Goal: Task Accomplishment & Management: Use online tool/utility

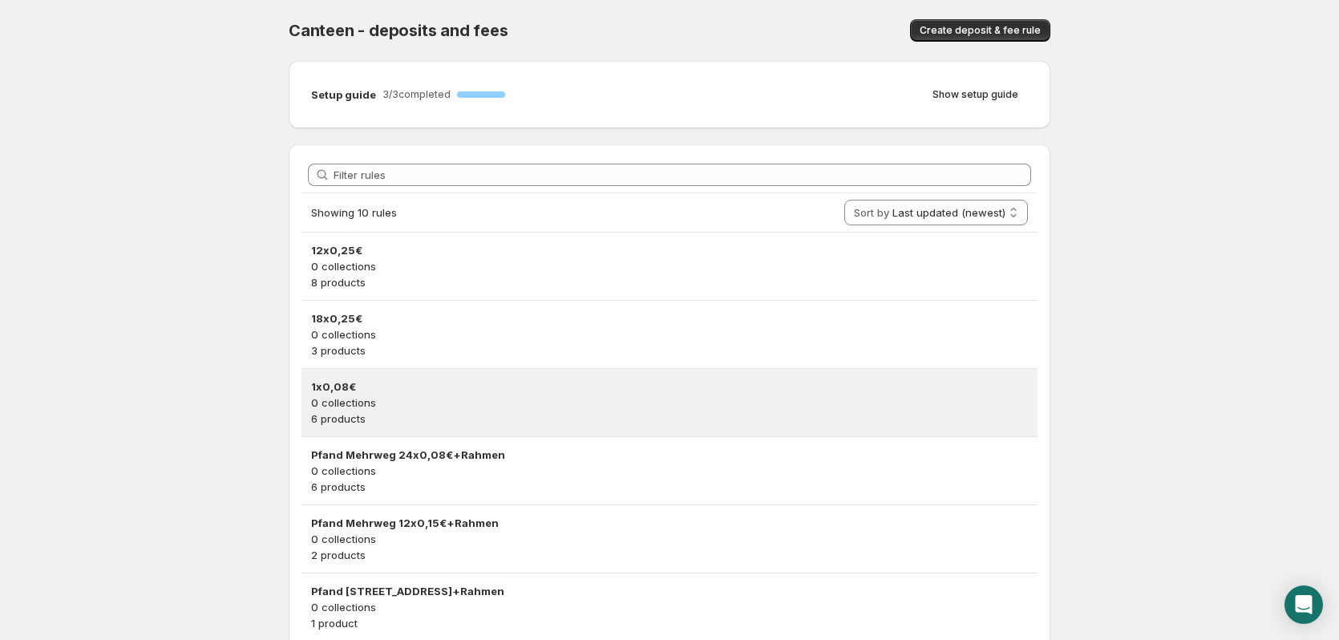
click at [413, 397] on p "0 collections" at bounding box center [669, 403] width 717 height 16
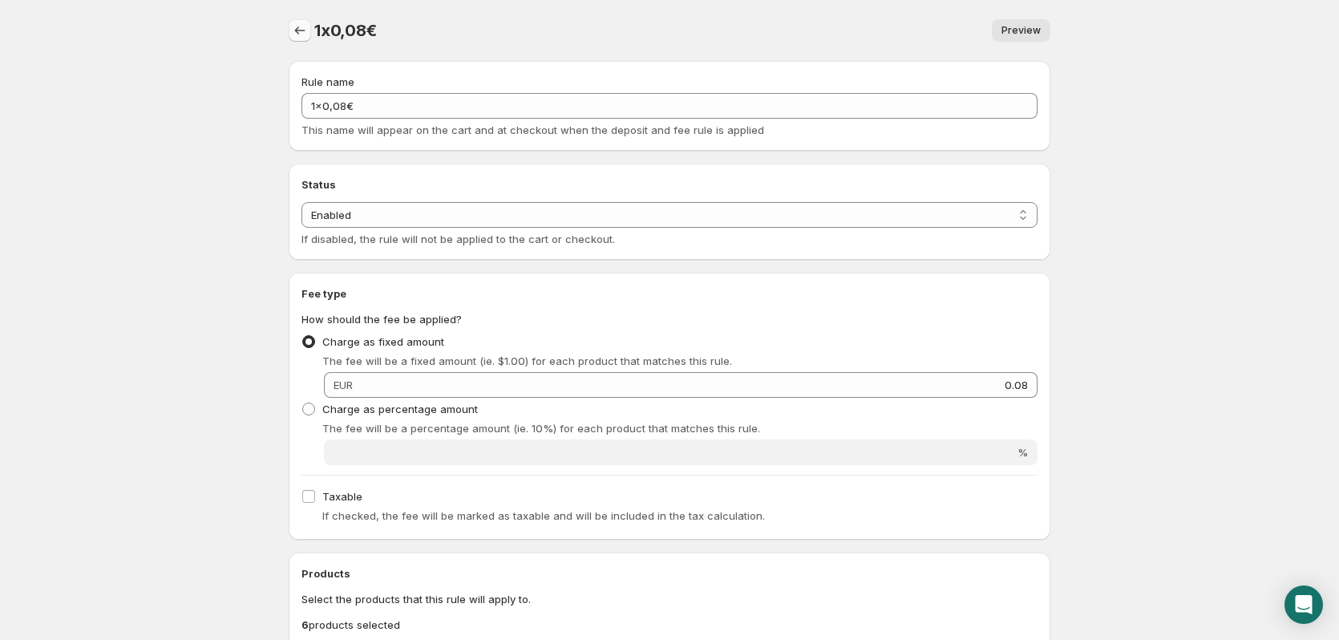
click at [306, 36] on icon "Settings" at bounding box center [300, 30] width 16 height 16
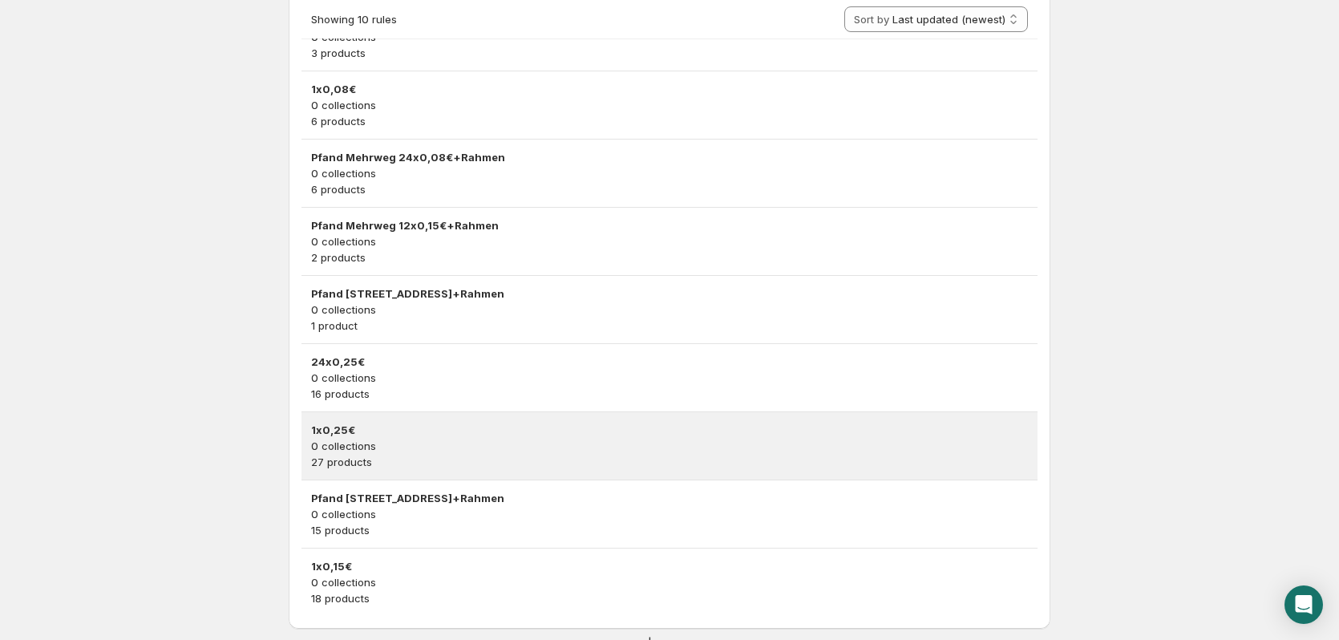
scroll to position [321, 0]
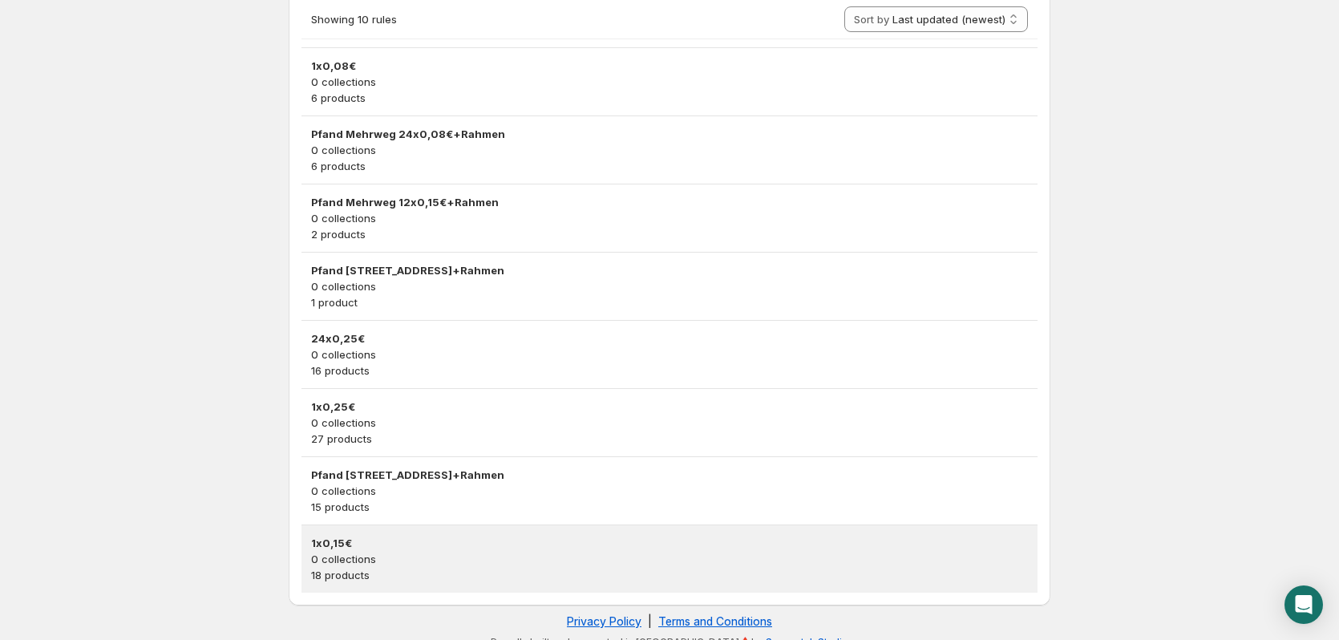
click at [382, 546] on h3 "1x0,15€" at bounding box center [669, 543] width 717 height 16
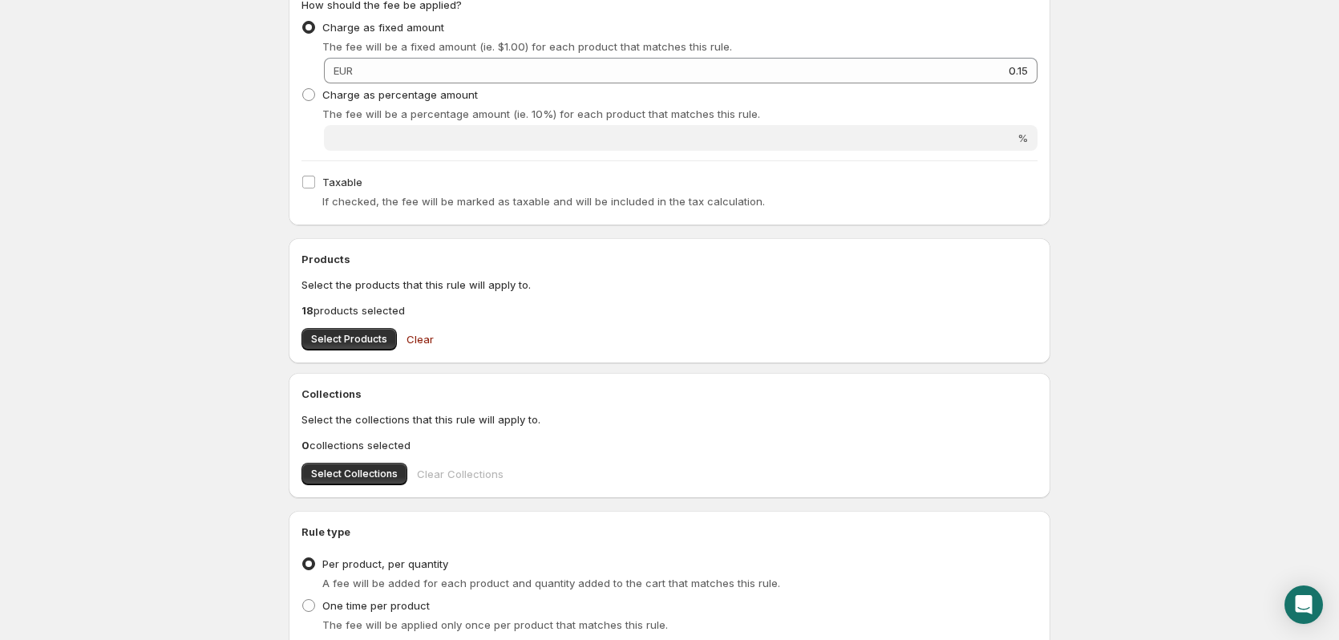
scroll to position [321, 0]
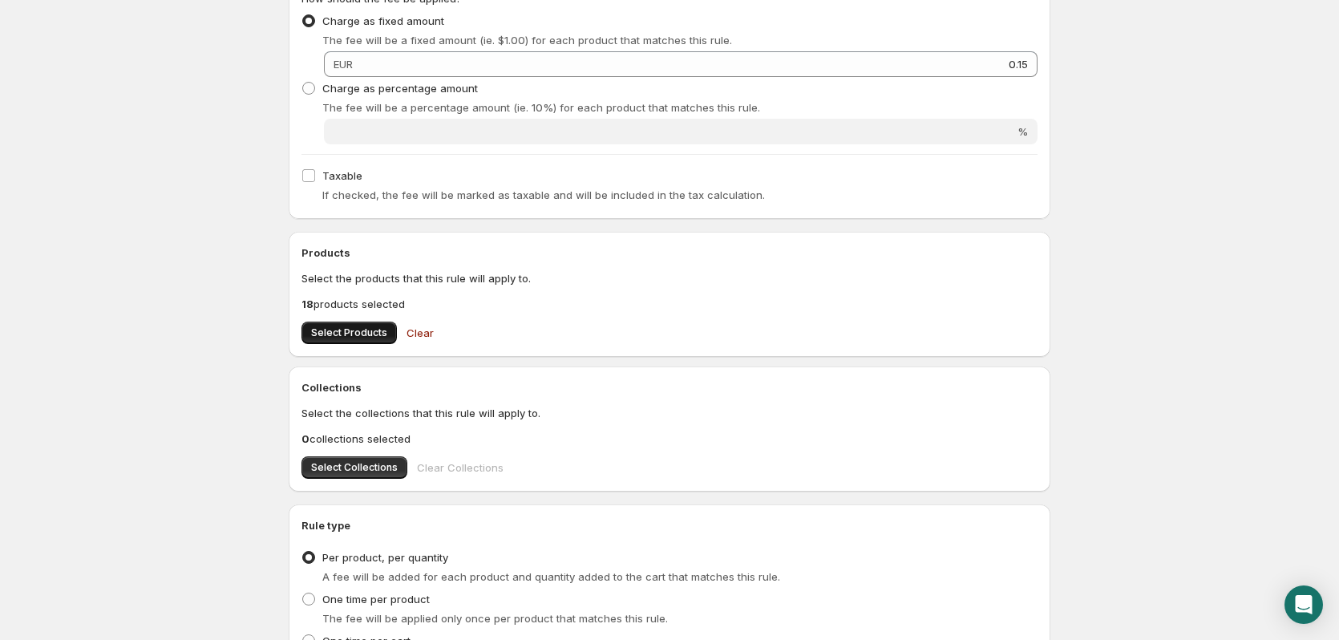
click at [315, 331] on span "Select Products" at bounding box center [349, 332] width 76 height 13
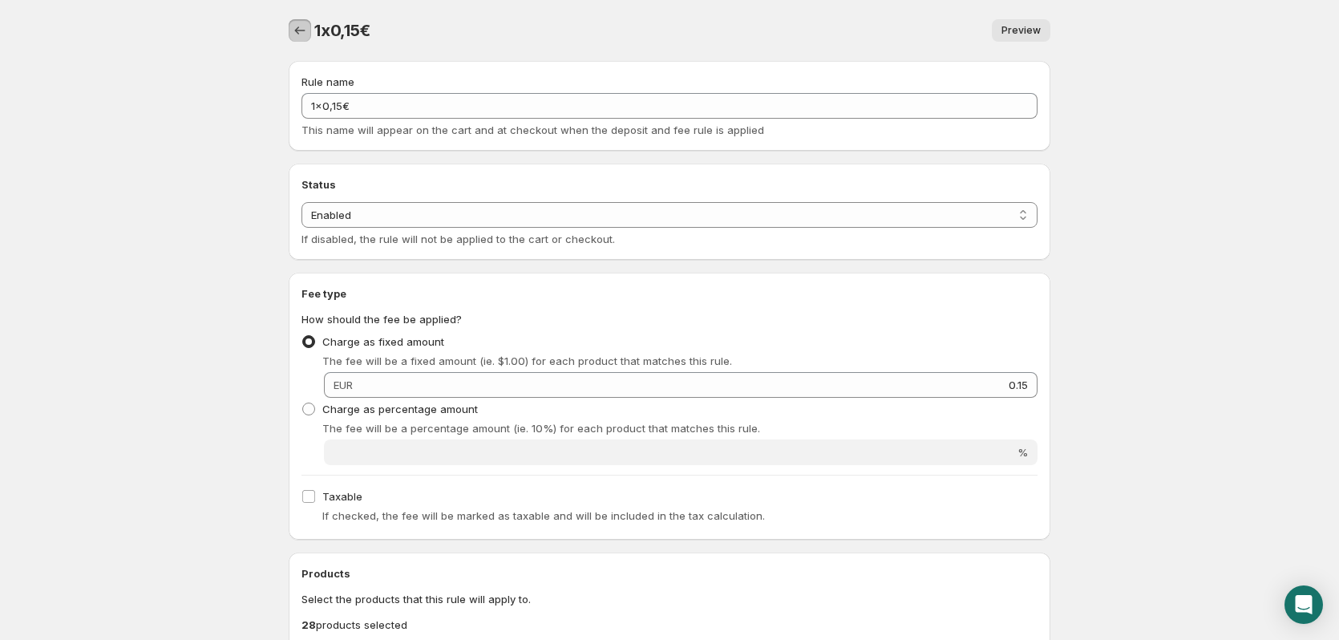
click at [297, 36] on icon "Settings" at bounding box center [300, 30] width 16 height 16
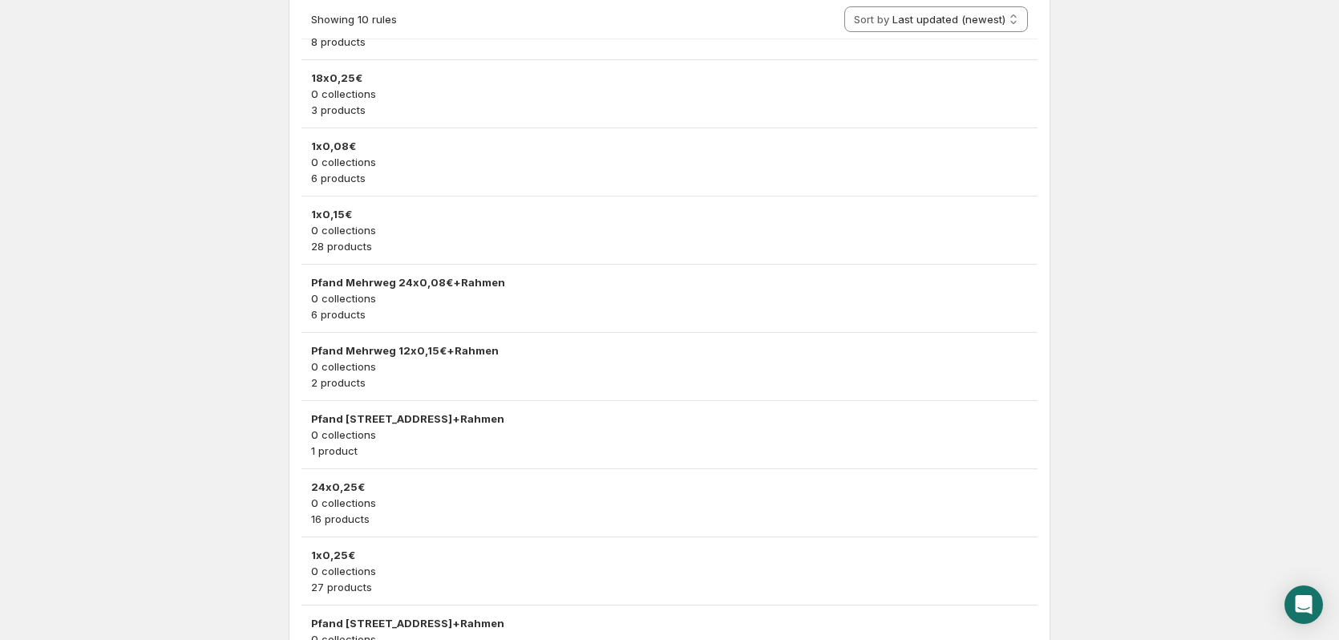
scroll to position [321, 0]
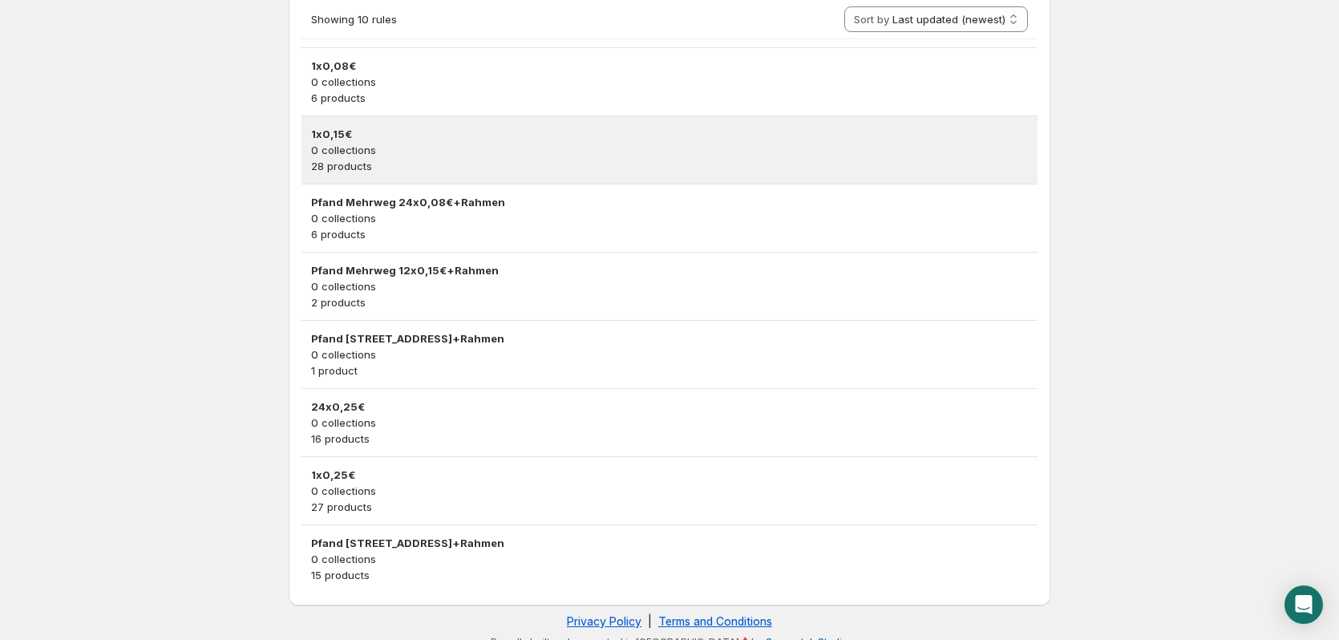
click at [390, 154] on p "0 collections" at bounding box center [669, 150] width 717 height 16
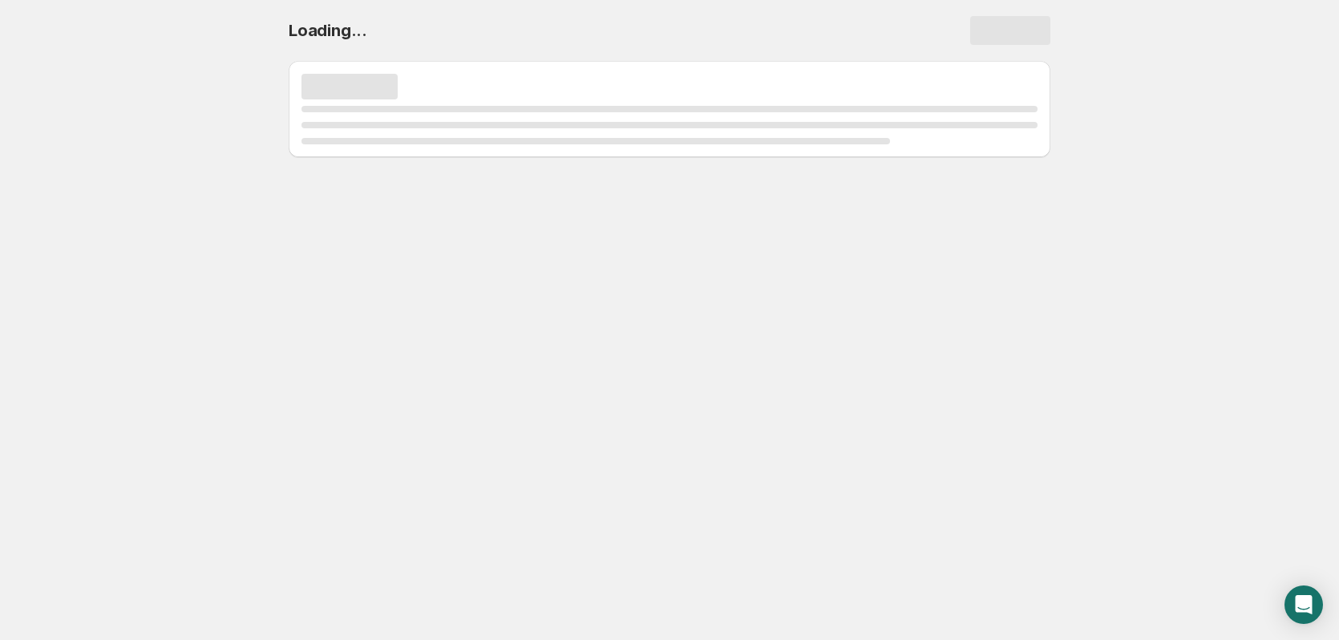
scroll to position [0, 0]
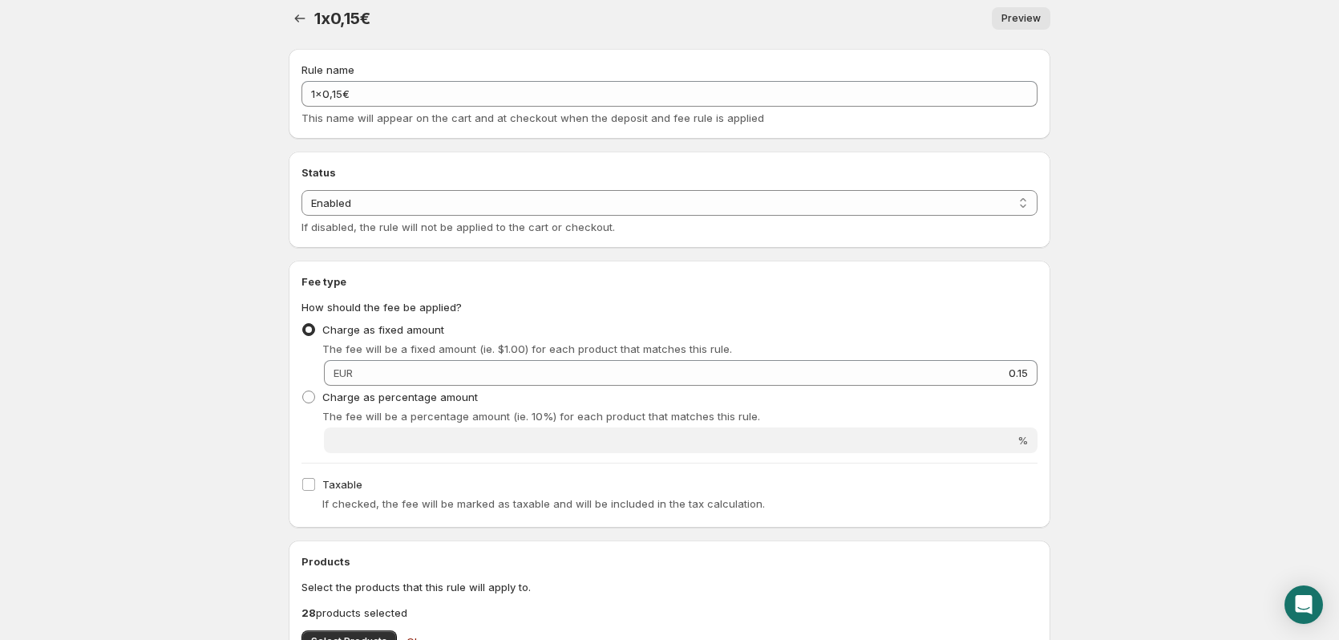
scroll to position [321, 0]
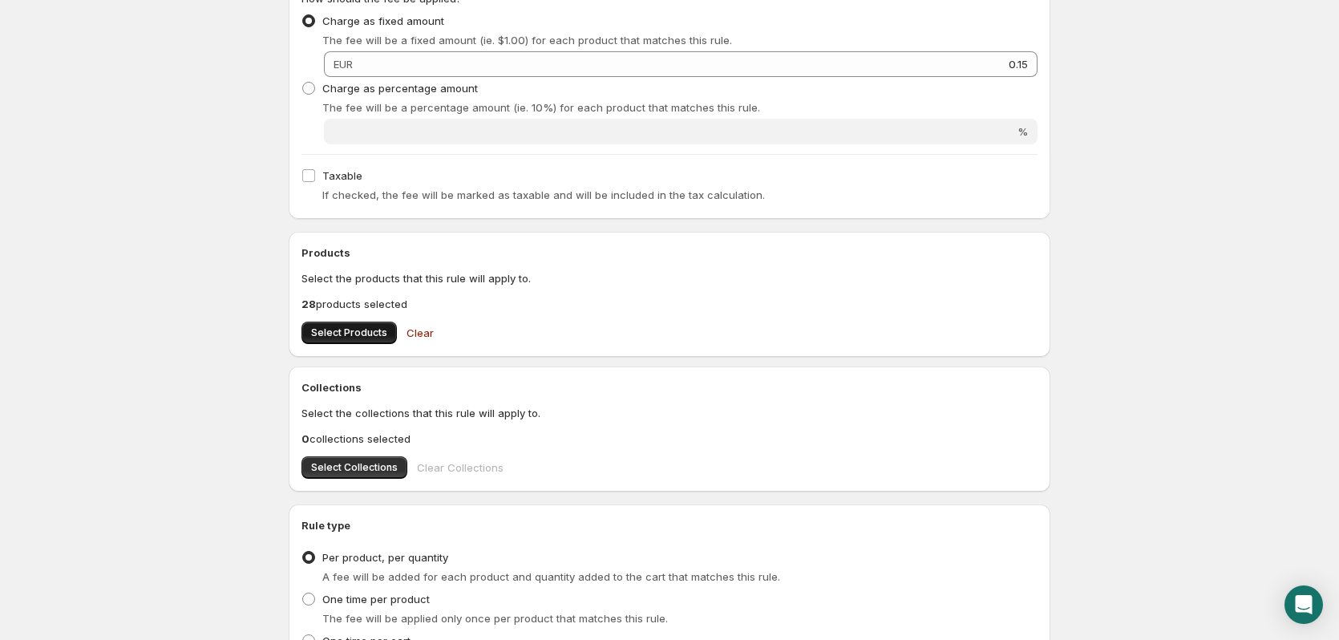
click at [343, 342] on button "Select Products" at bounding box center [349, 333] width 95 height 22
click at [350, 338] on span "Select Products" at bounding box center [349, 332] width 76 height 13
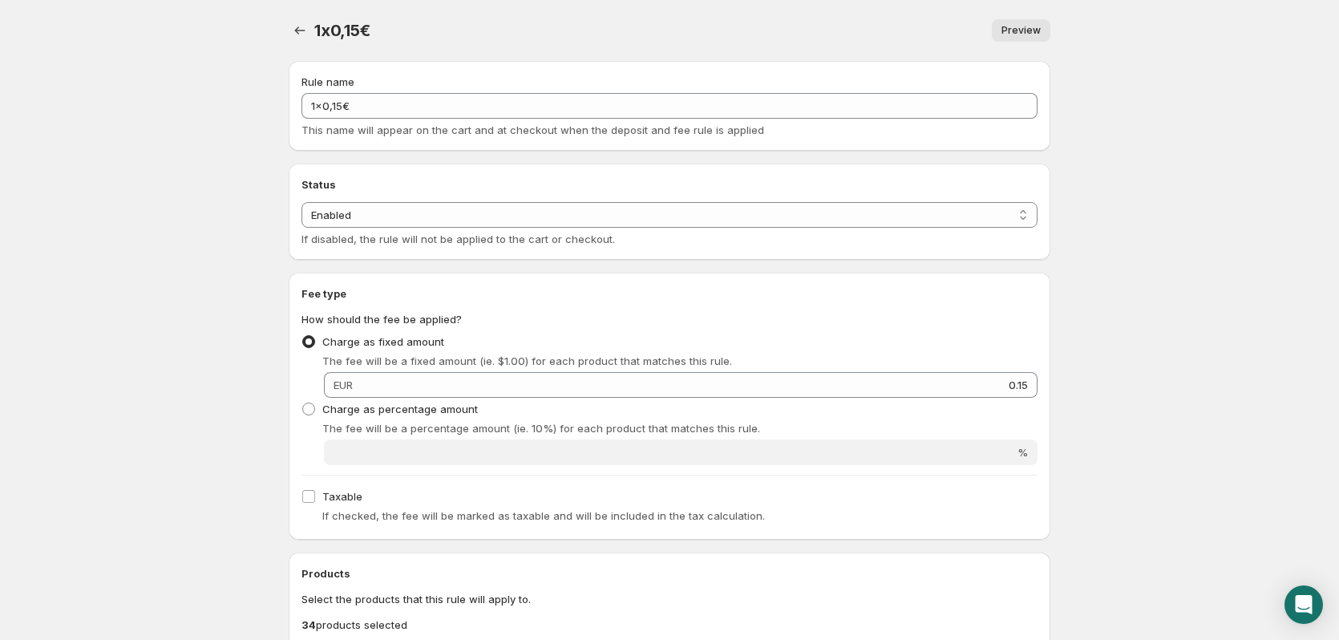
click at [268, 17] on body "Home Help 1x0,15€. This page is ready 1x0,15€ Preview More actions Preview Rule…" at bounding box center [669, 320] width 1339 height 640
click at [303, 34] on icon "Settings" at bounding box center [300, 30] width 16 height 16
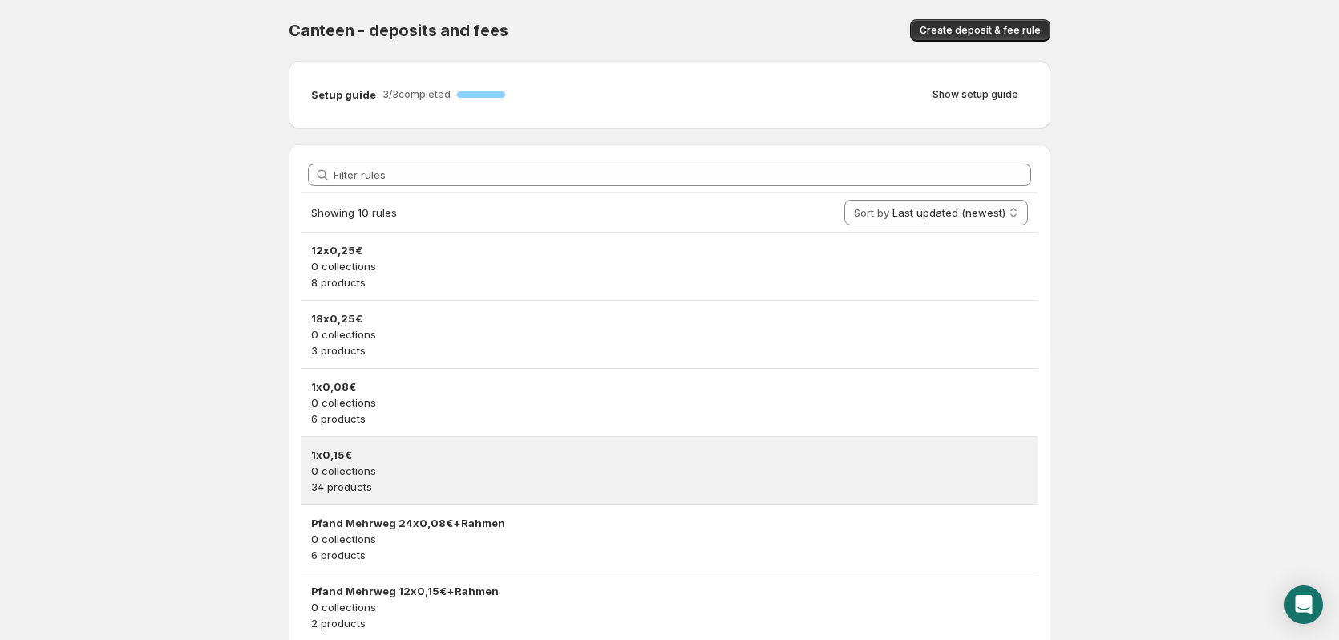
click at [334, 476] on p "0 collections" at bounding box center [669, 471] width 717 height 16
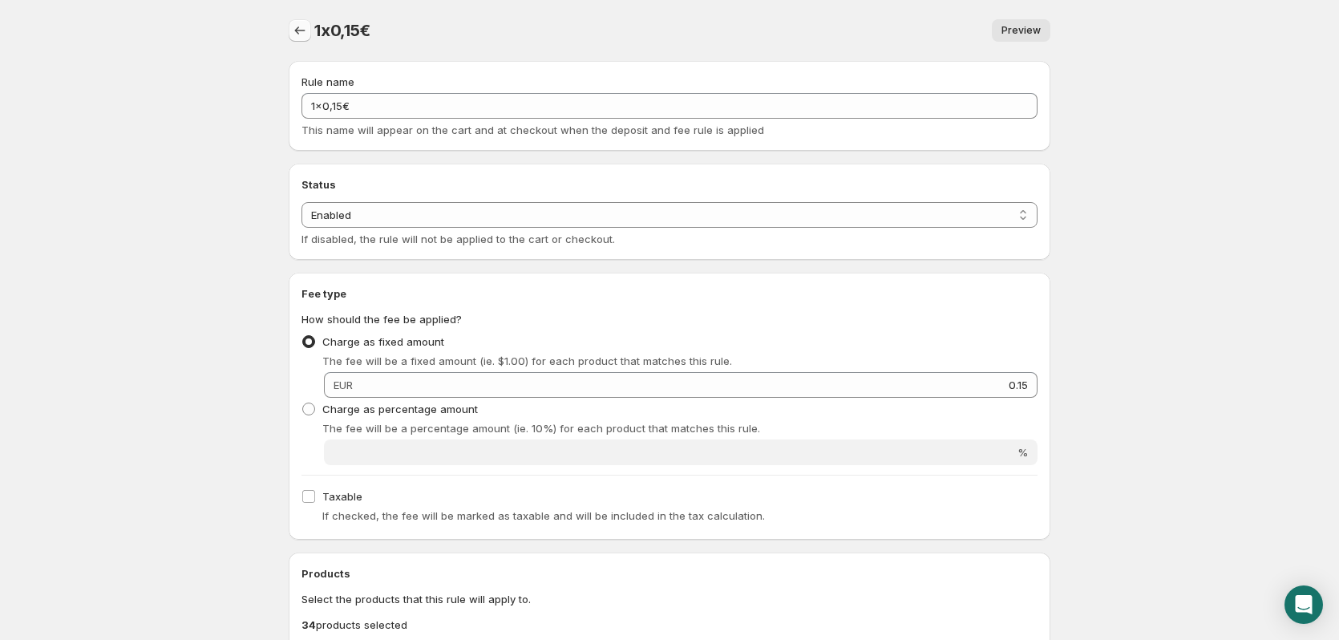
click at [302, 26] on icon "Settings" at bounding box center [300, 30] width 16 height 16
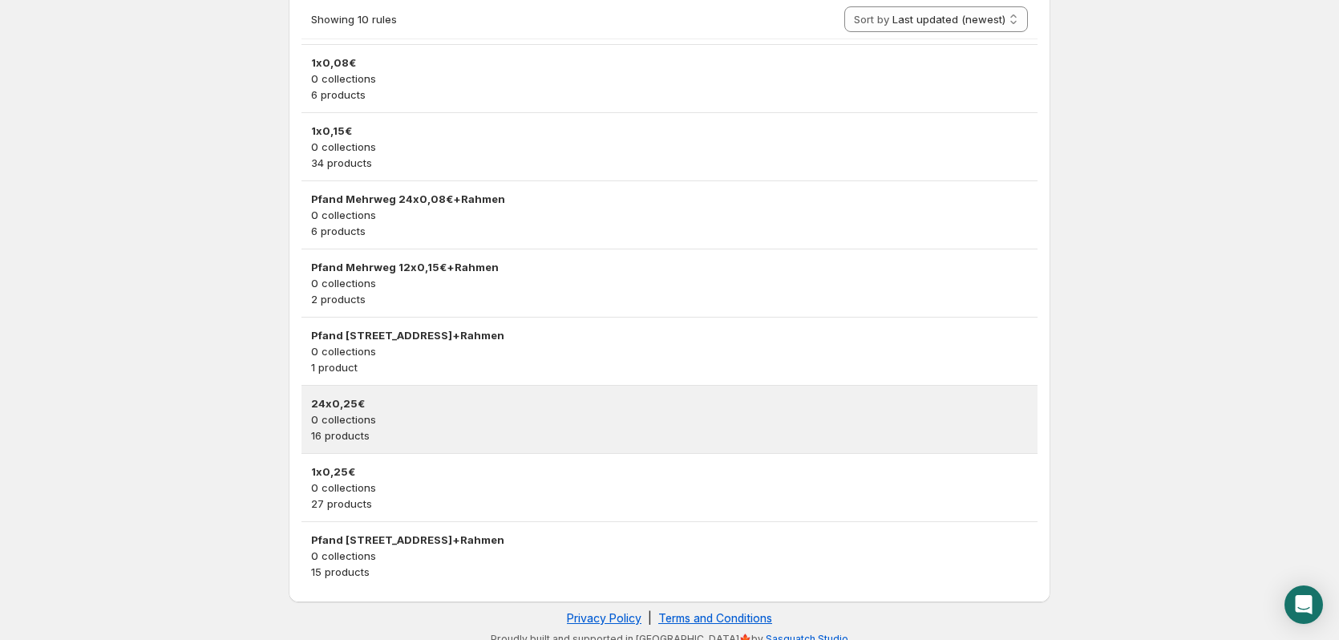
scroll to position [338, 0]
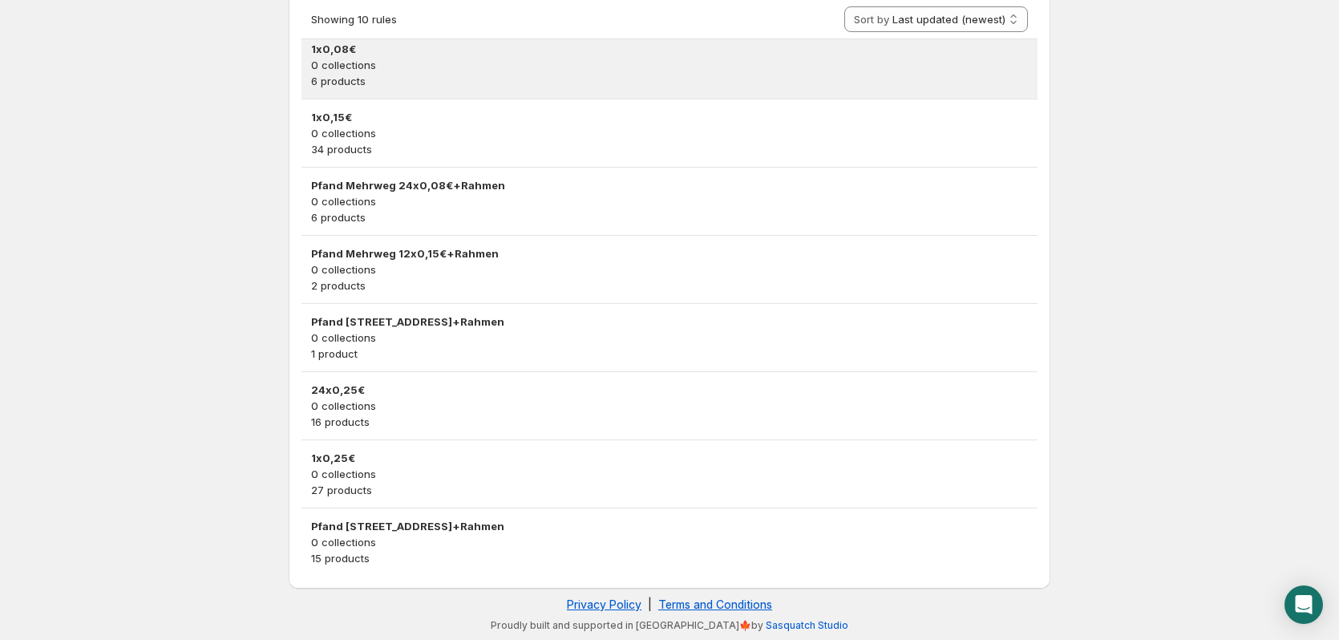
click at [416, 87] on p "6 products" at bounding box center [669, 81] width 717 height 16
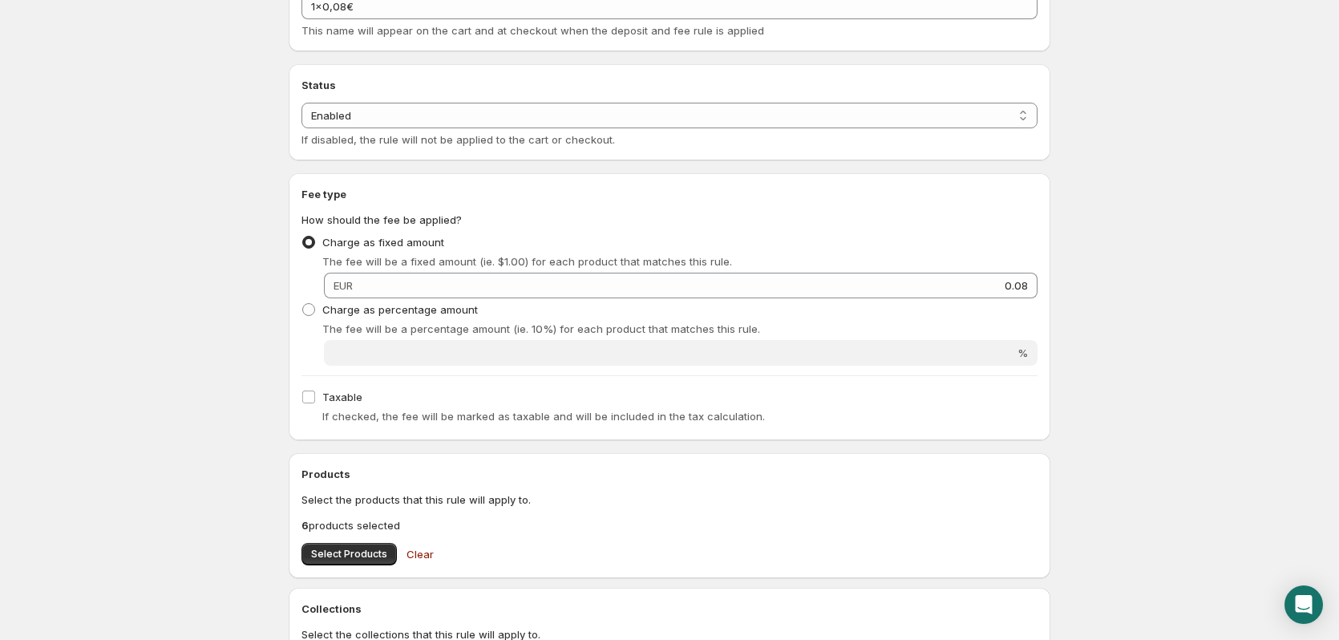
scroll to position [321, 0]
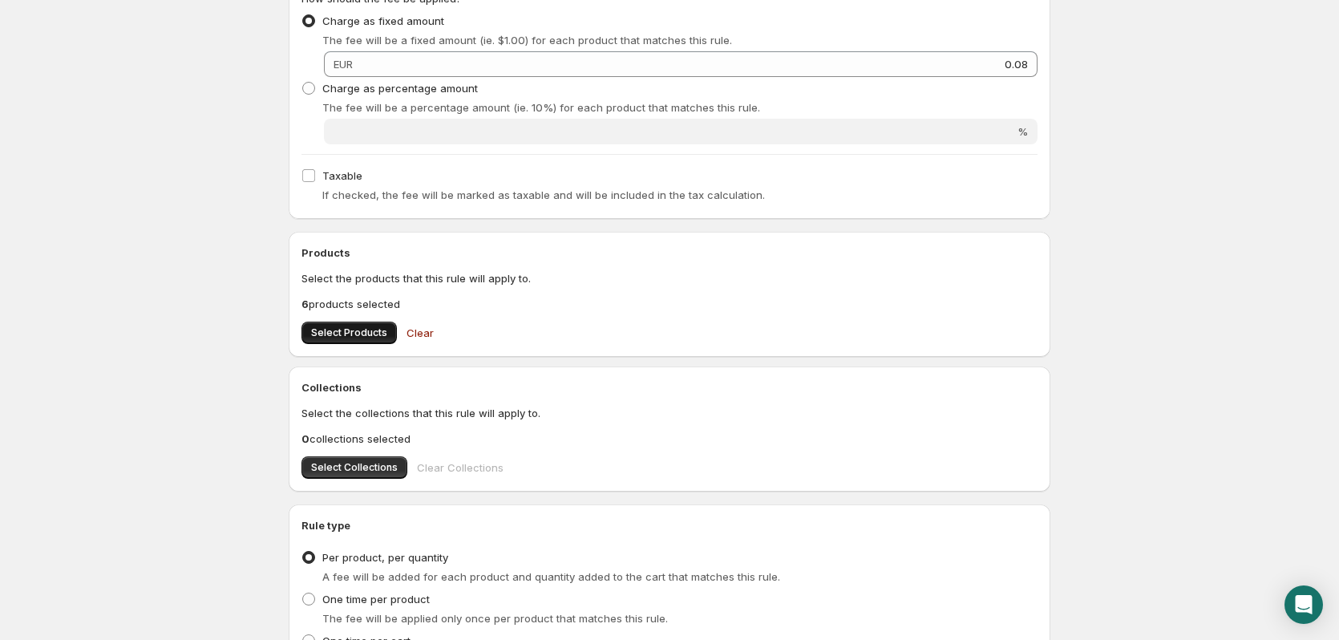
click at [315, 333] on span "Select Products" at bounding box center [349, 332] width 76 height 13
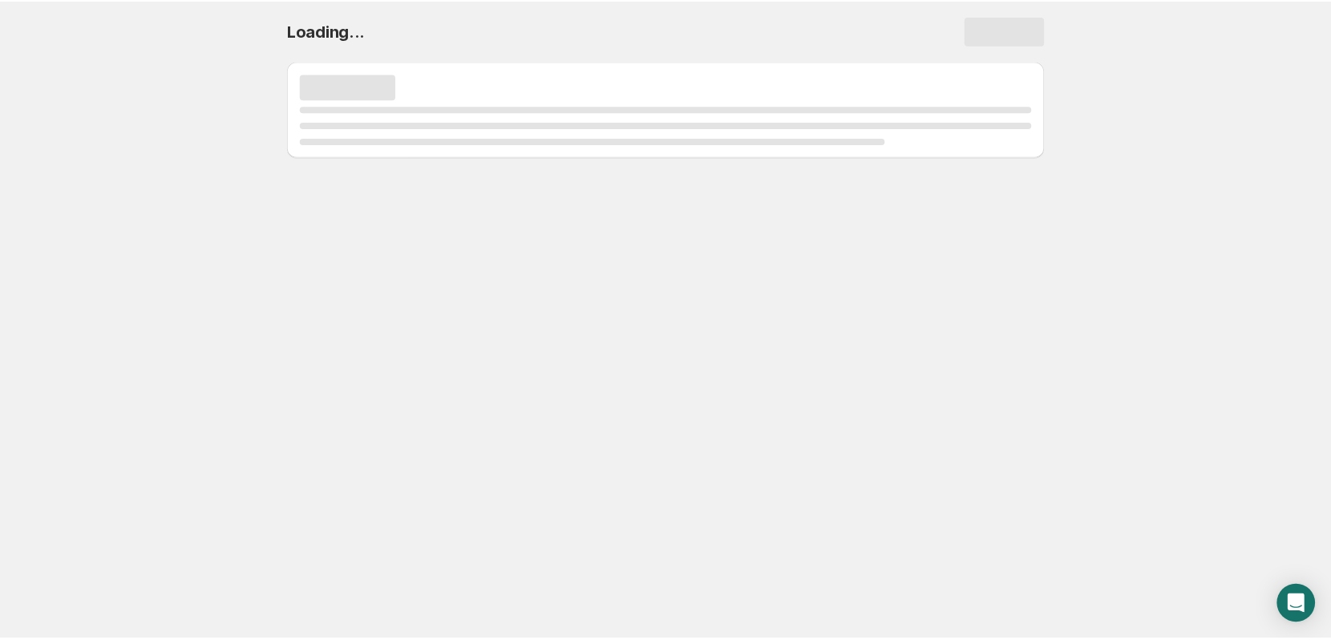
scroll to position [0, 0]
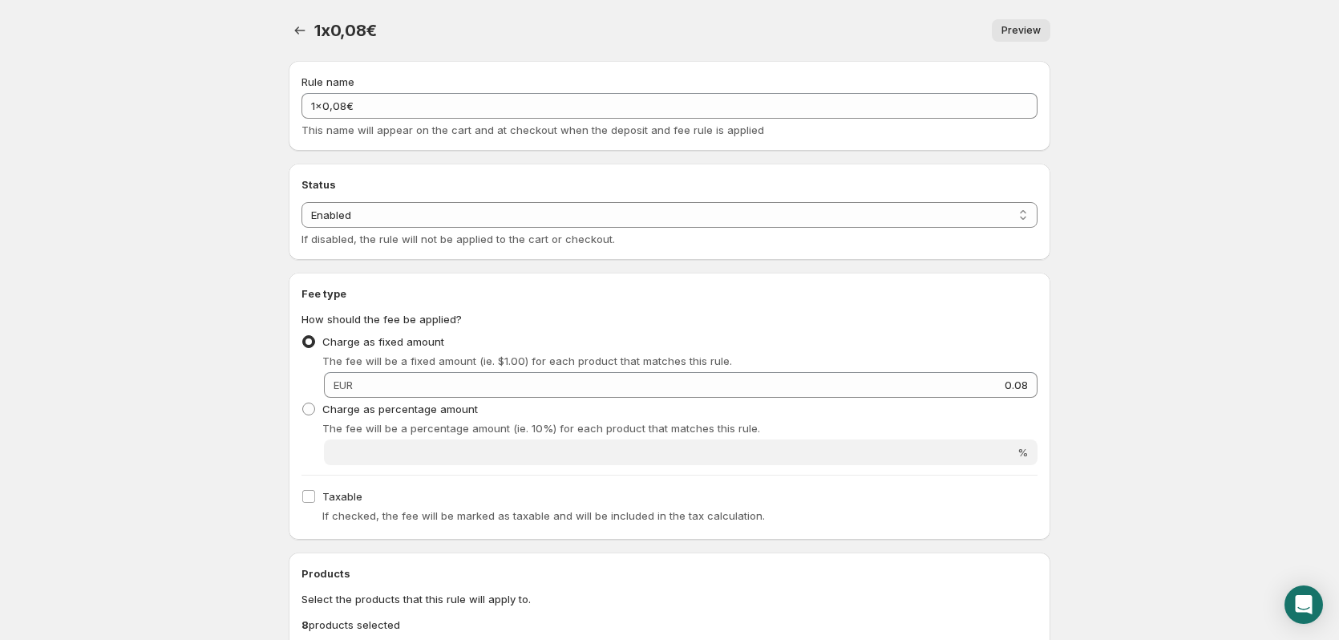
click at [300, 18] on div "1x0,08€. This page is ready 1x0,08€ Preview More actions Preview" at bounding box center [670, 30] width 762 height 61
click at [303, 31] on icon "Settings" at bounding box center [300, 30] width 16 height 16
